Goal: Task Accomplishment & Management: Manage account settings

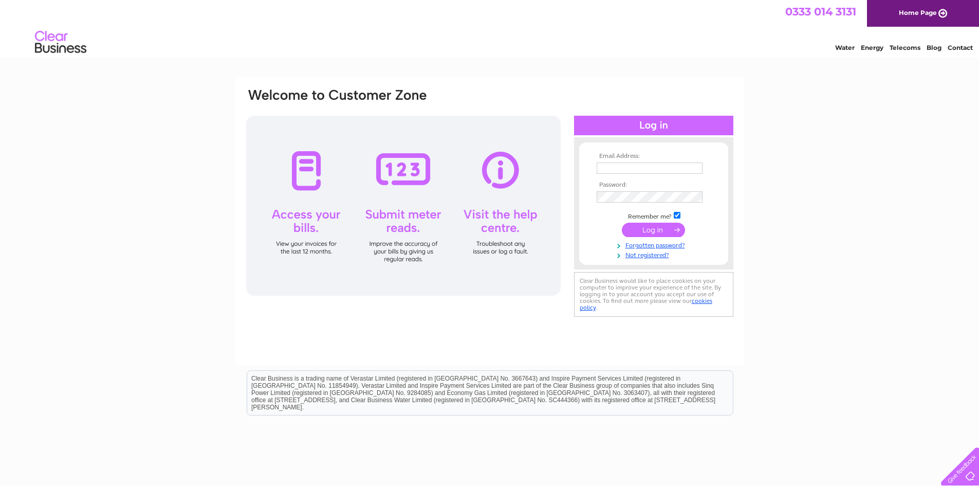
click at [651, 169] on input "text" at bounding box center [650, 167] width 106 height 11
type input "jpukenaite@pragermetis.com"
click at [925, 60] on html "0333 014 3131 Home Page Water Energy Telecoms Blog Contact" at bounding box center [489, 30] width 979 height 60
click at [611, 188] on th "Password:" at bounding box center [653, 184] width 119 height 7
click at [622, 224] on input "submit" at bounding box center [653, 231] width 63 height 14
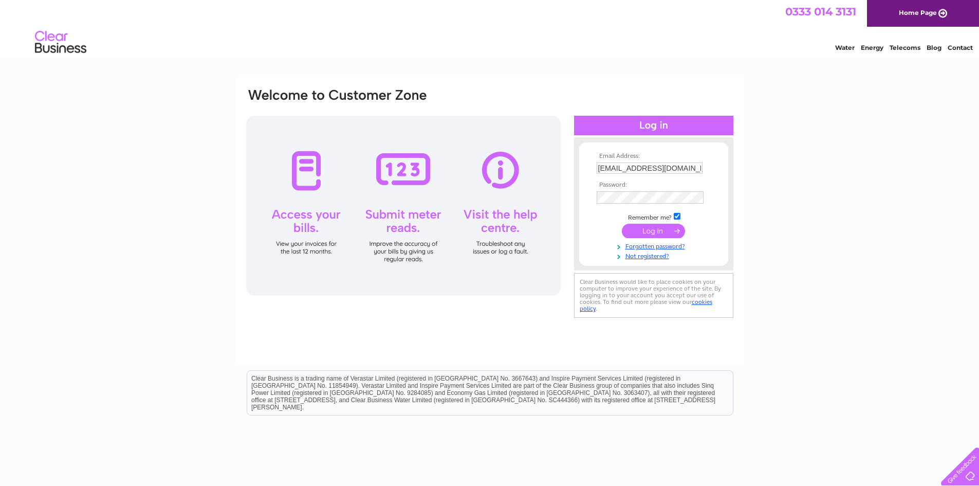
click at [650, 232] on input "submit" at bounding box center [653, 231] width 63 height 14
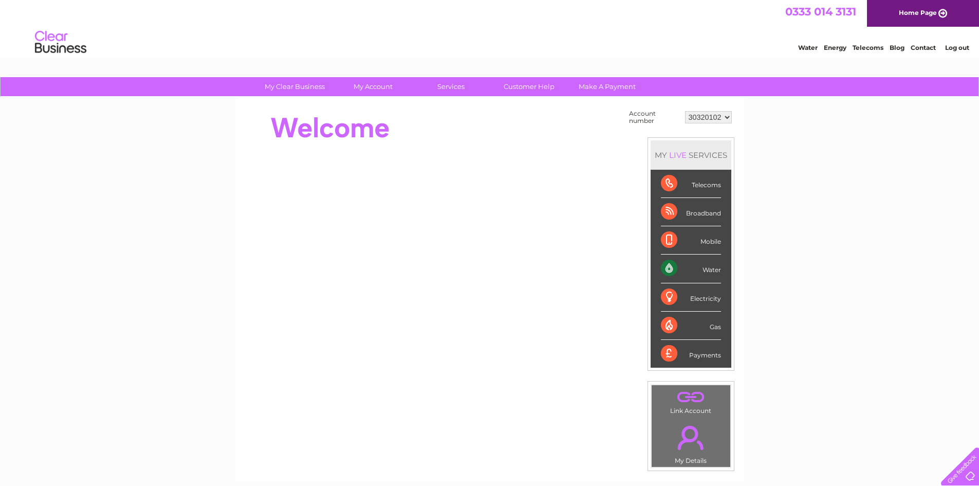
click at [705, 270] on div "Water" at bounding box center [691, 268] width 60 height 28
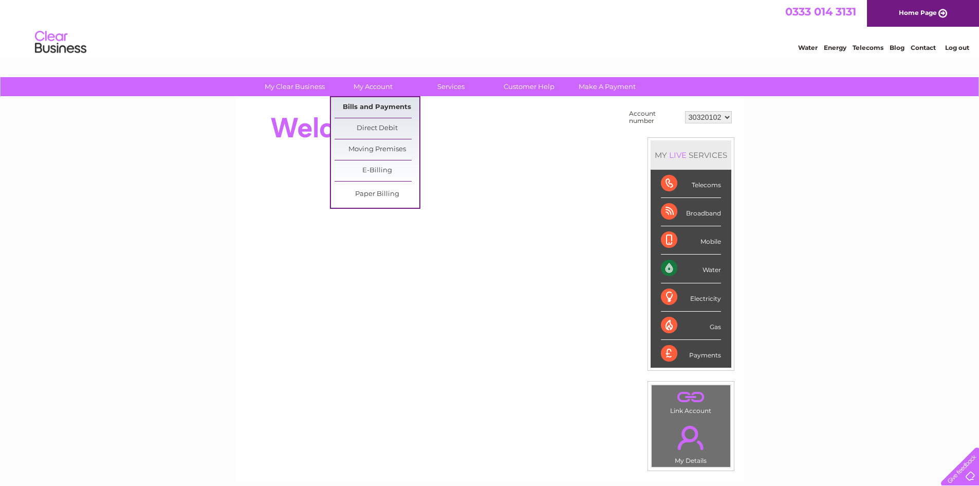
click at [367, 107] on link "Bills and Payments" at bounding box center [377, 107] width 85 height 21
click at [378, 133] on link "Direct Debit" at bounding box center [377, 128] width 85 height 21
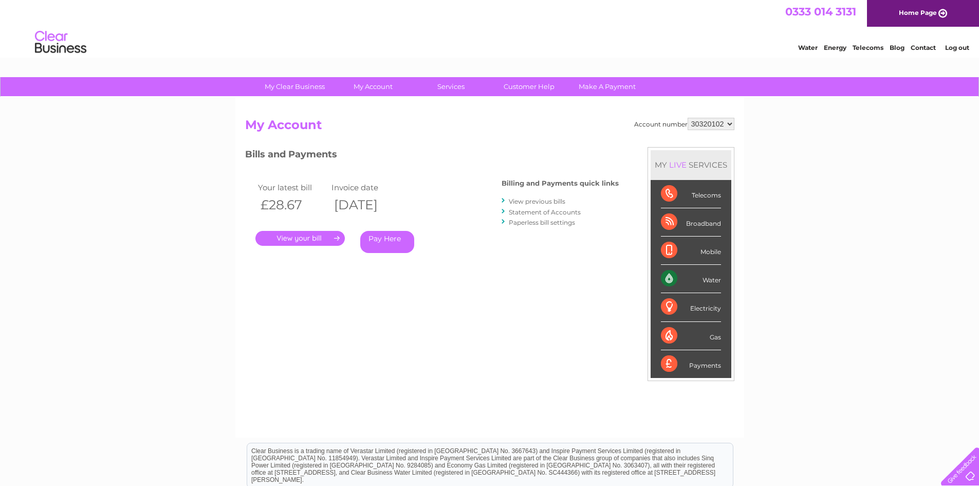
click at [322, 235] on link "." at bounding box center [299, 238] width 89 height 15
